Goal: Find specific page/section: Find specific page/section

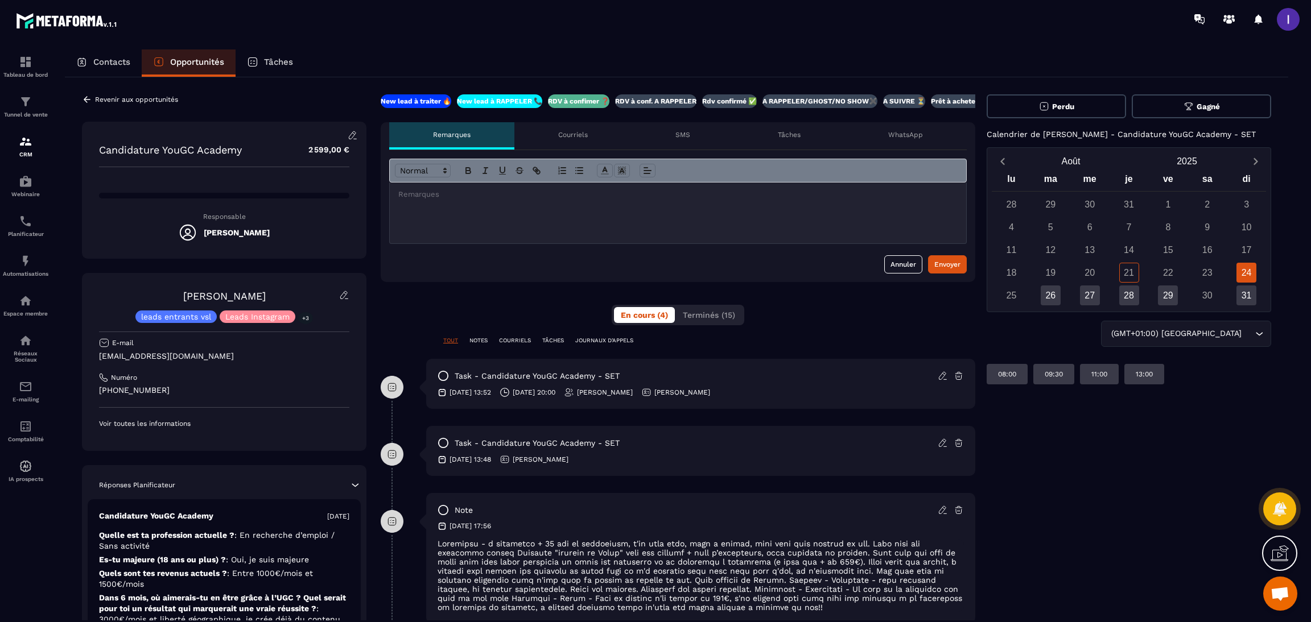
click at [91, 98] on icon at bounding box center [87, 99] width 10 height 10
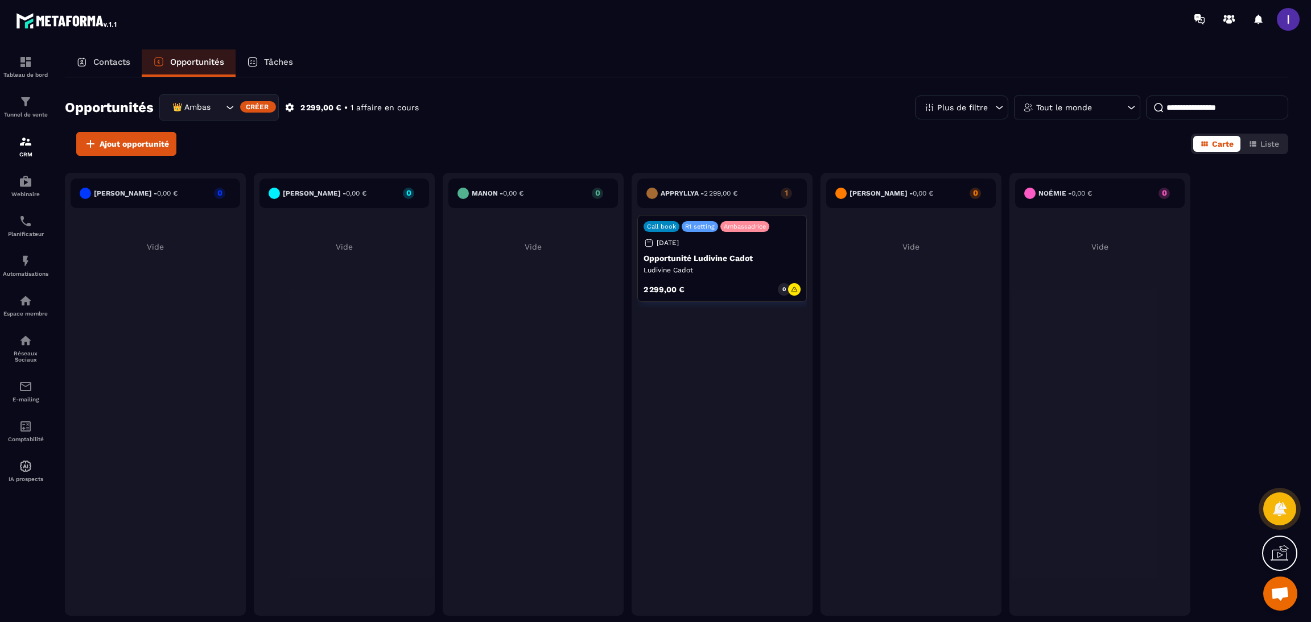
click at [191, 110] on div "👑 Ambassadrices" at bounding box center [196, 107] width 56 height 13
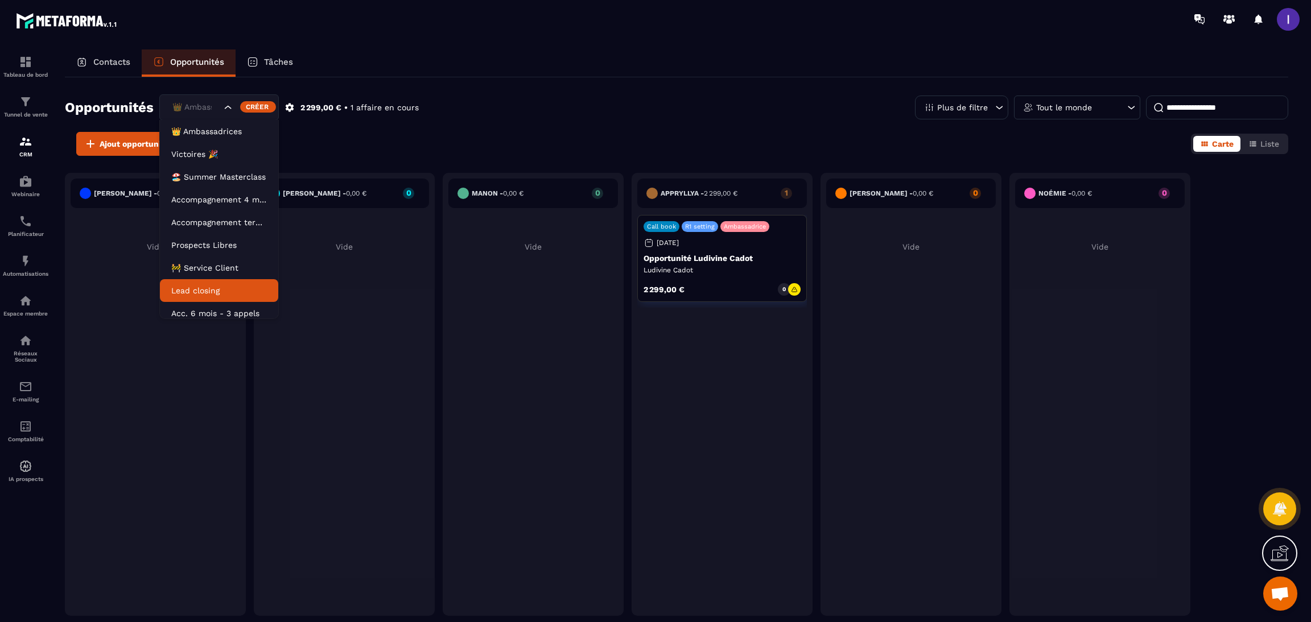
click at [212, 290] on p "Lead closing" at bounding box center [219, 290] width 96 height 11
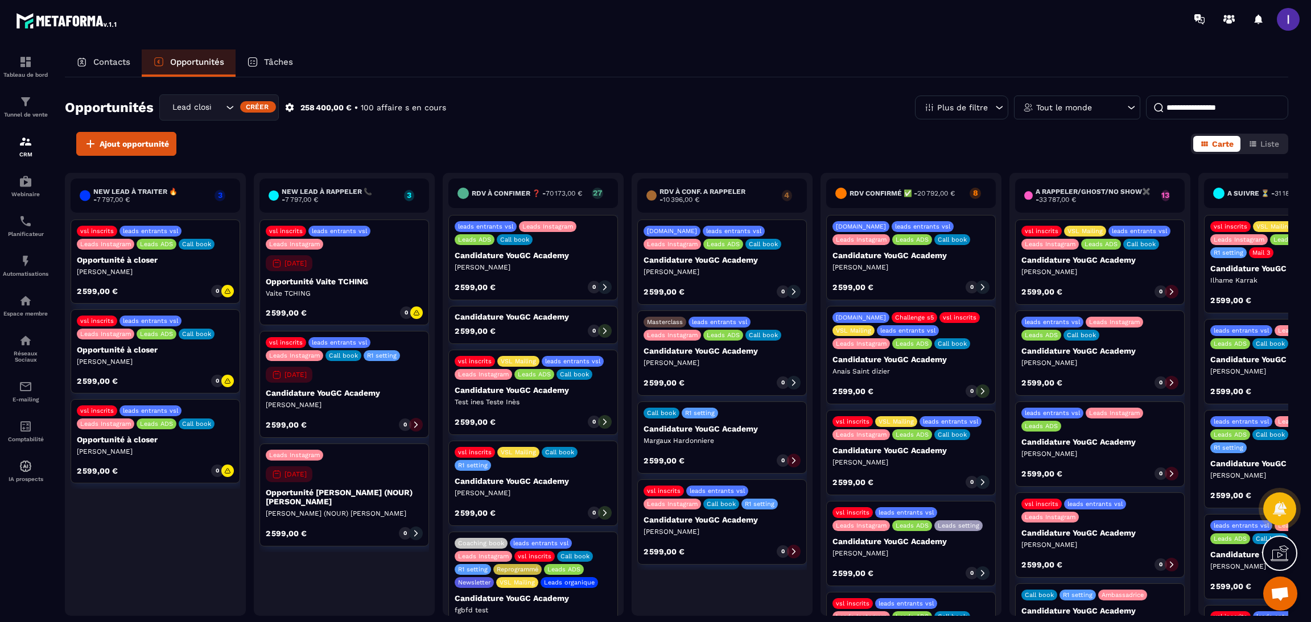
click at [1214, 110] on input at bounding box center [1217, 108] width 142 height 24
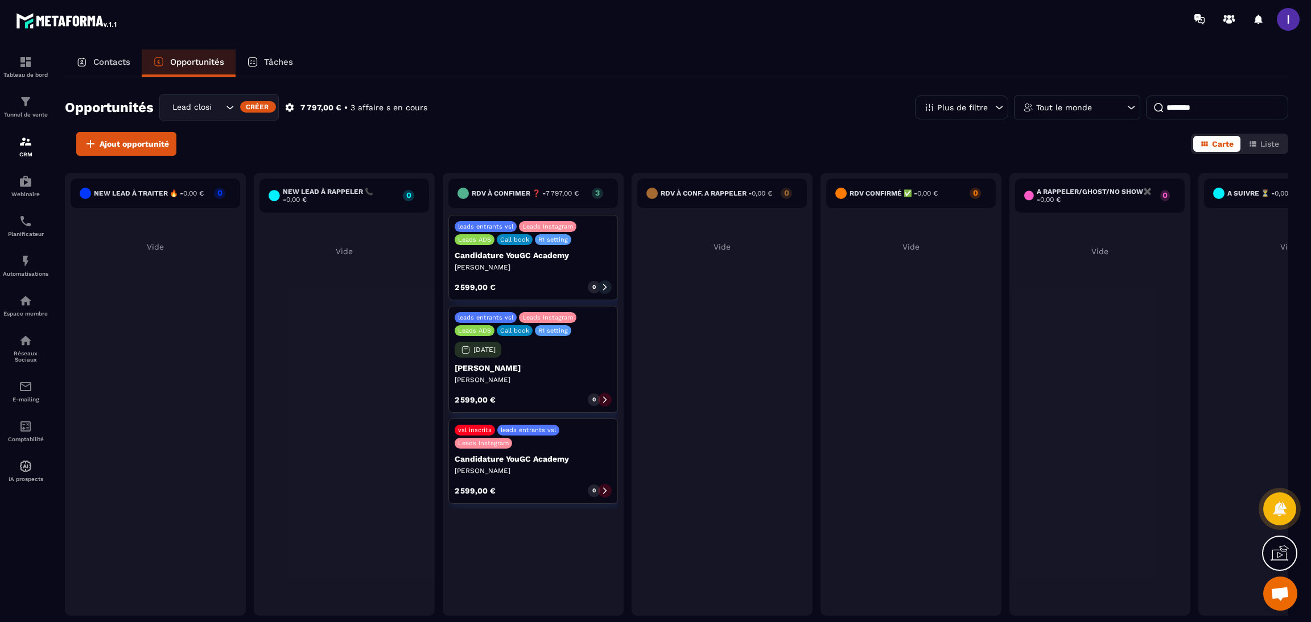
type input "********"
click at [603, 290] on icon at bounding box center [605, 287] width 8 height 8
